Goal: Navigation & Orientation: Find specific page/section

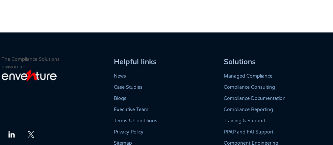
scroll to position [827, 0]
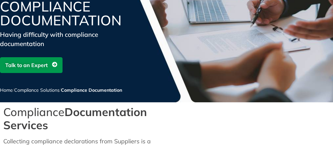
scroll to position [26, 0]
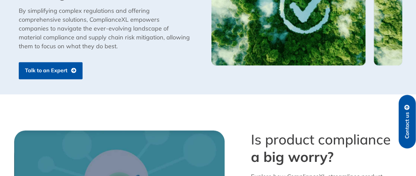
scroll to position [417, 0]
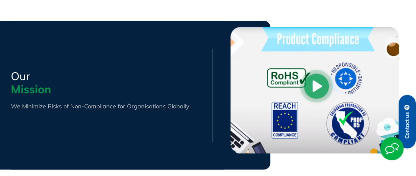
scroll to position [527, 0]
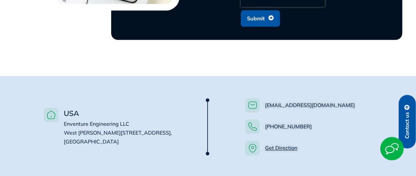
scroll to position [331, 0]
